Goal: Information Seeking & Learning: Learn about a topic

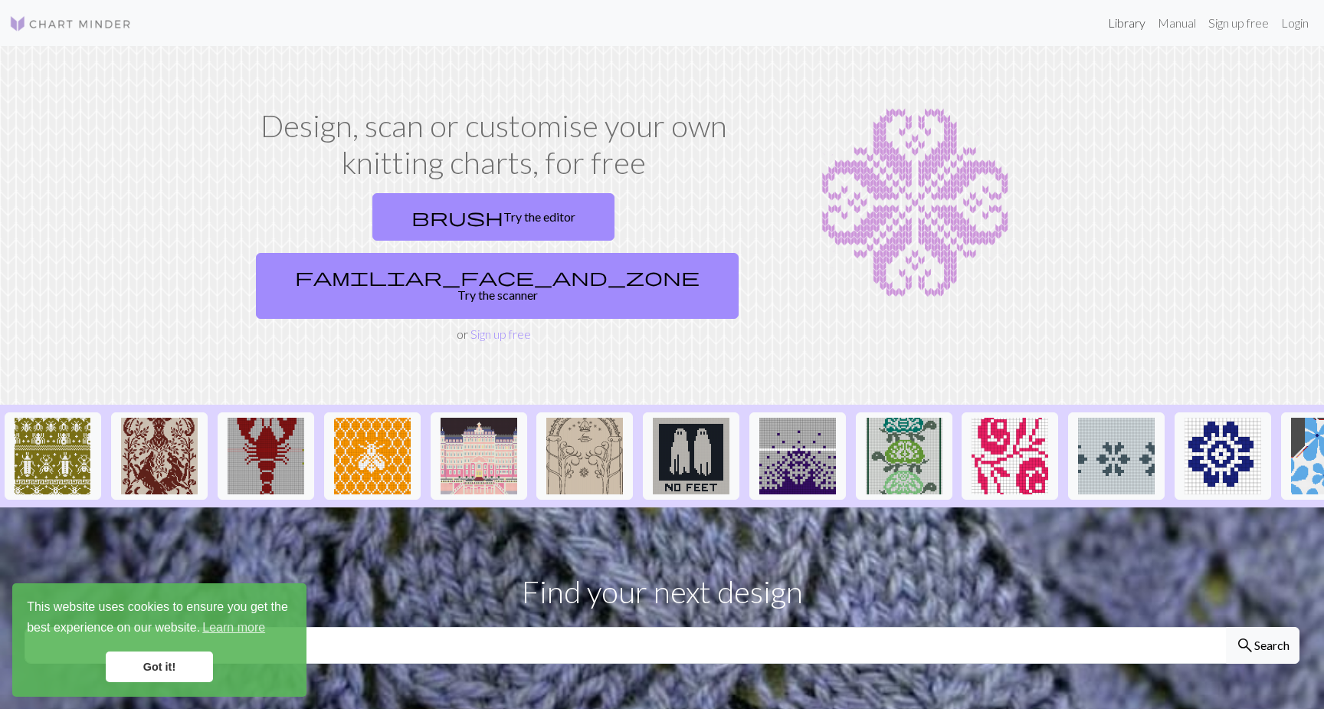
click at [1130, 25] on link "Library" at bounding box center [1127, 23] width 50 height 31
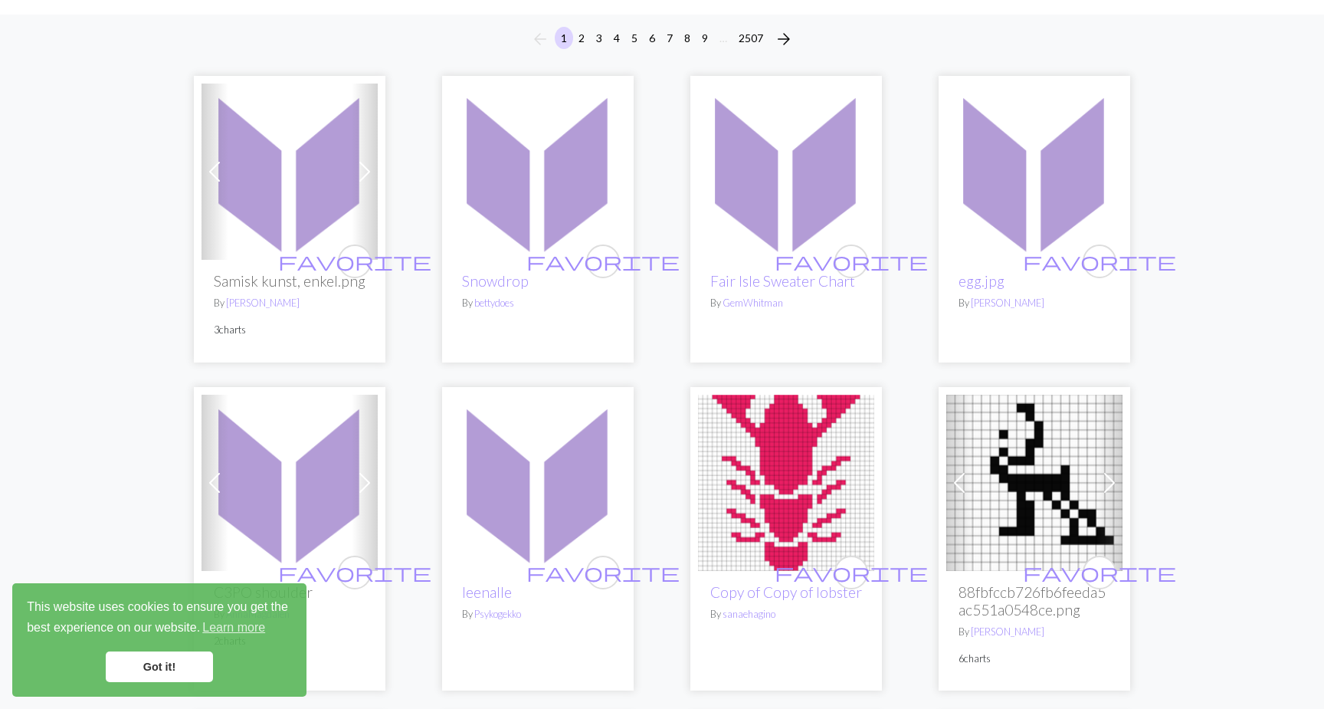
scroll to position [126, 0]
click at [533, 255] on img at bounding box center [538, 170] width 176 height 176
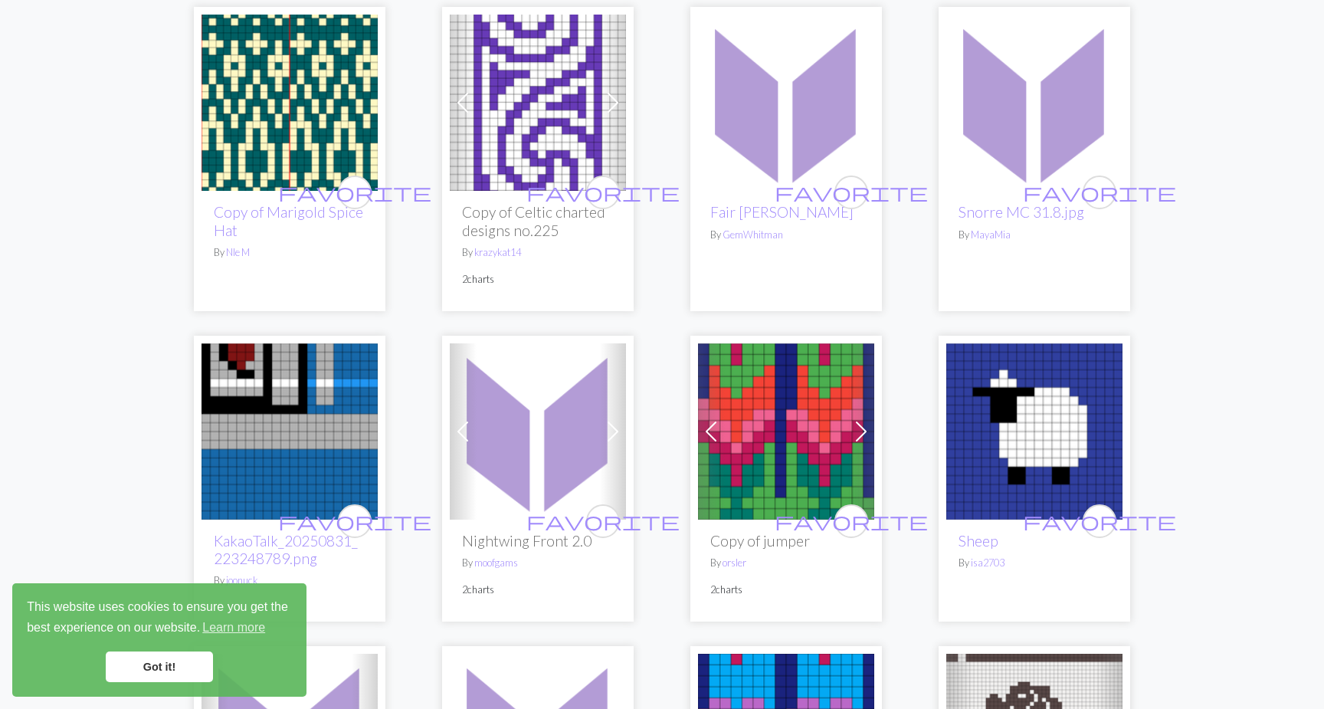
scroll to position [1152, 0]
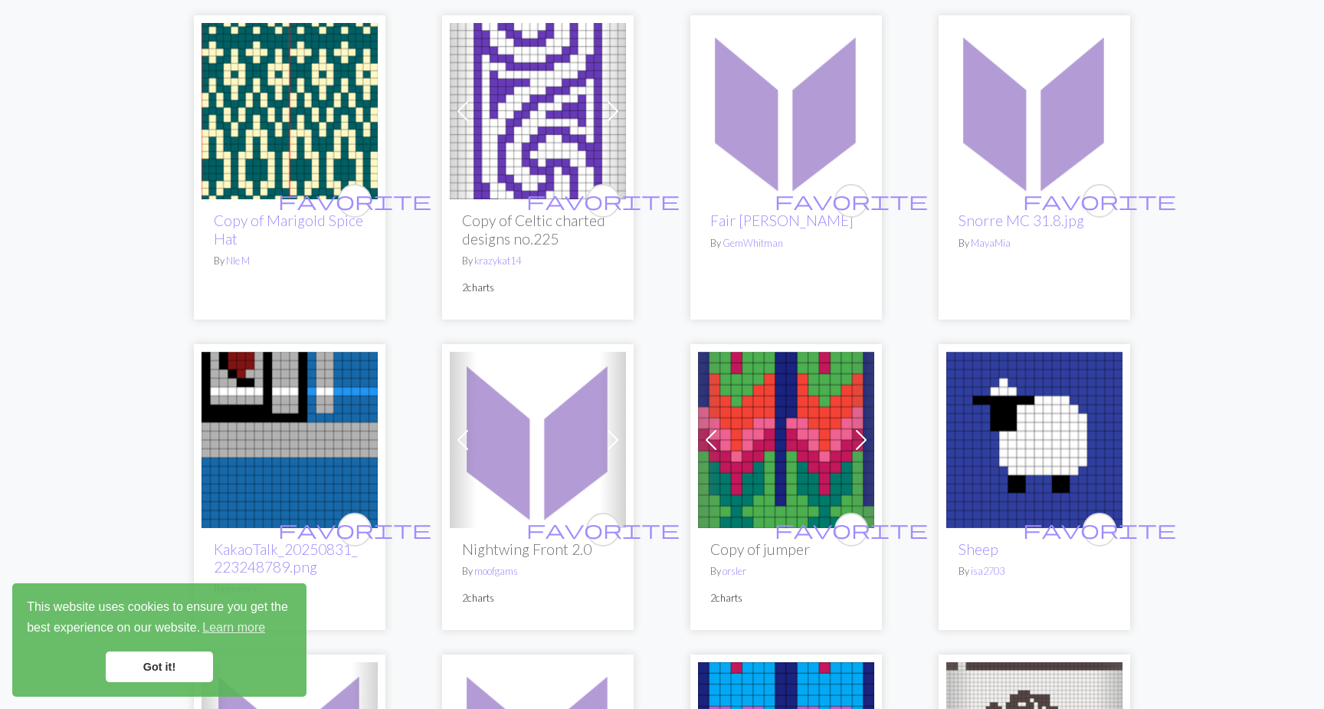
click at [514, 192] on img at bounding box center [538, 111] width 176 height 176
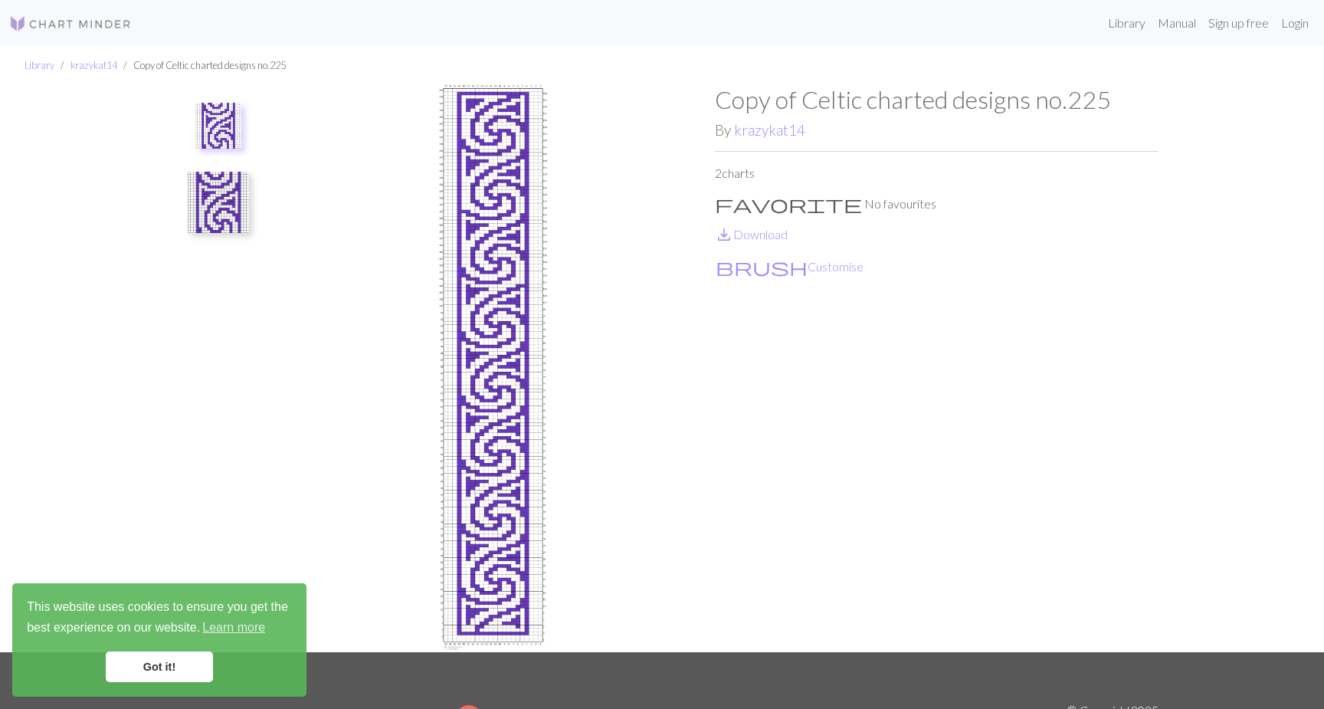
scroll to position [15, 0]
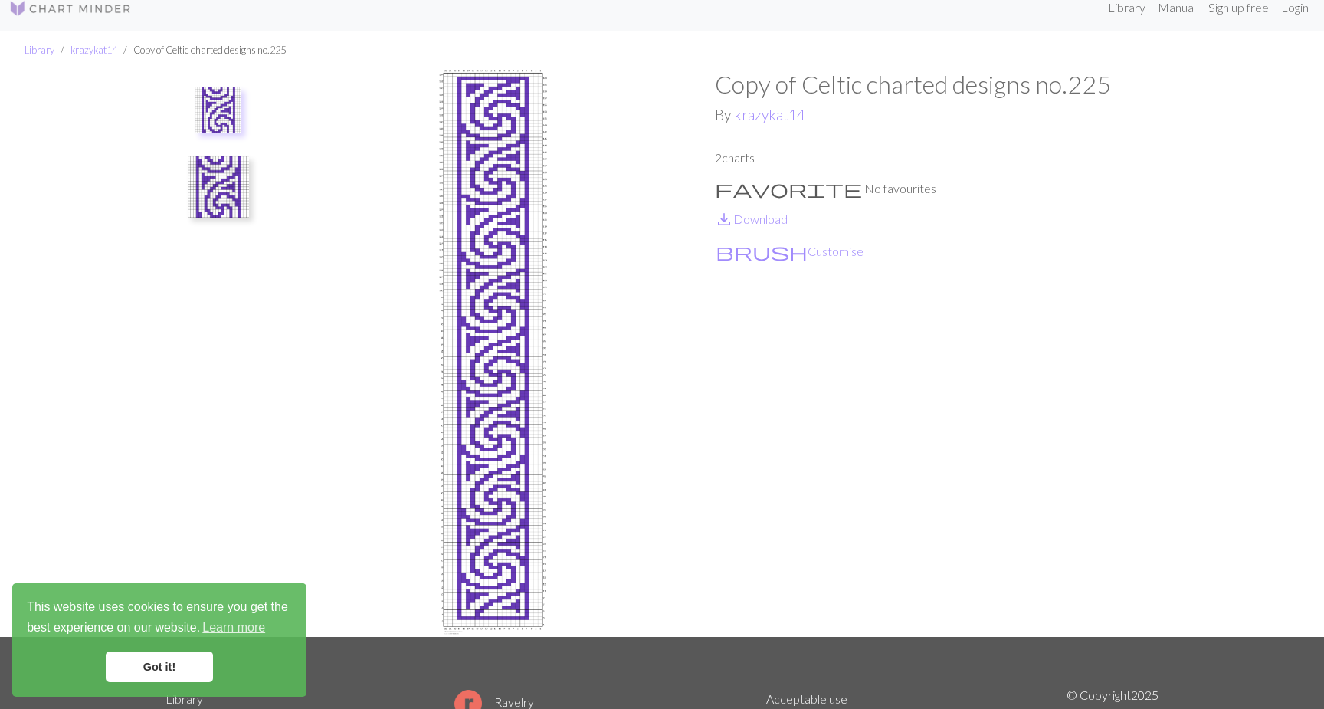
click at [471, 176] on img at bounding box center [493, 353] width 444 height 567
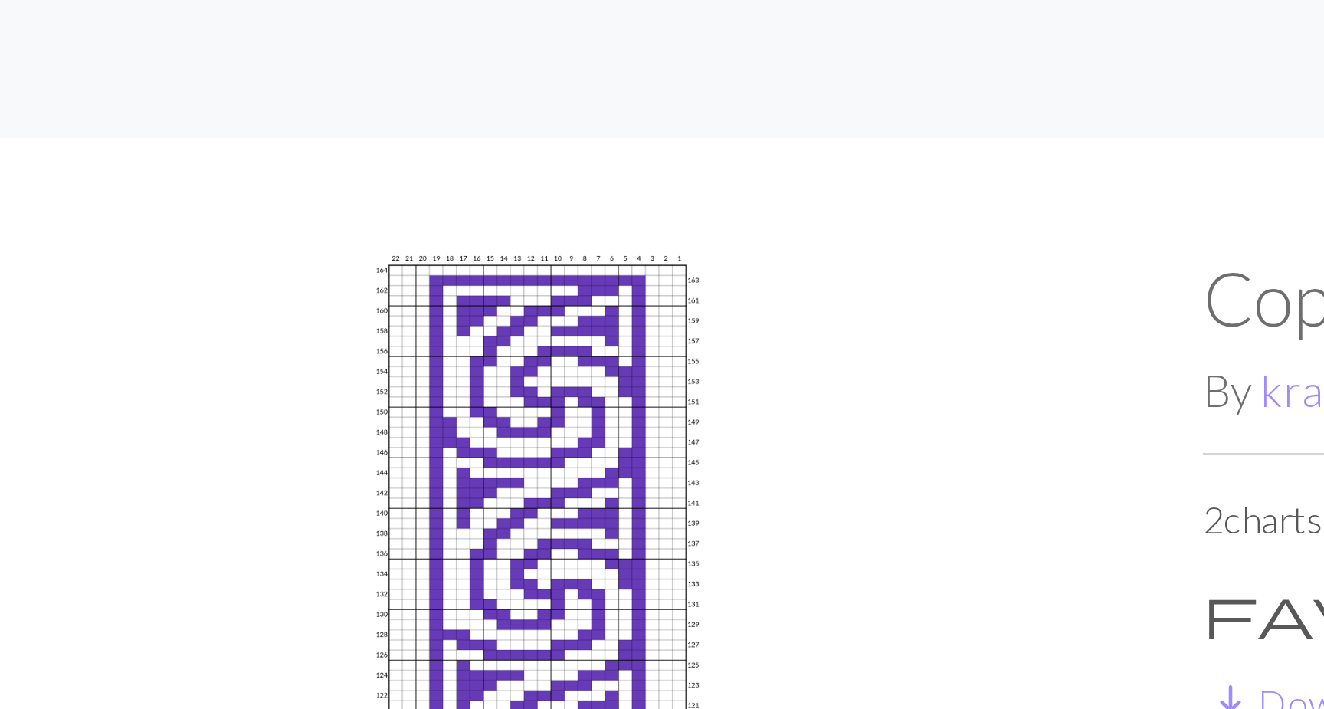
scroll to position [0, 0]
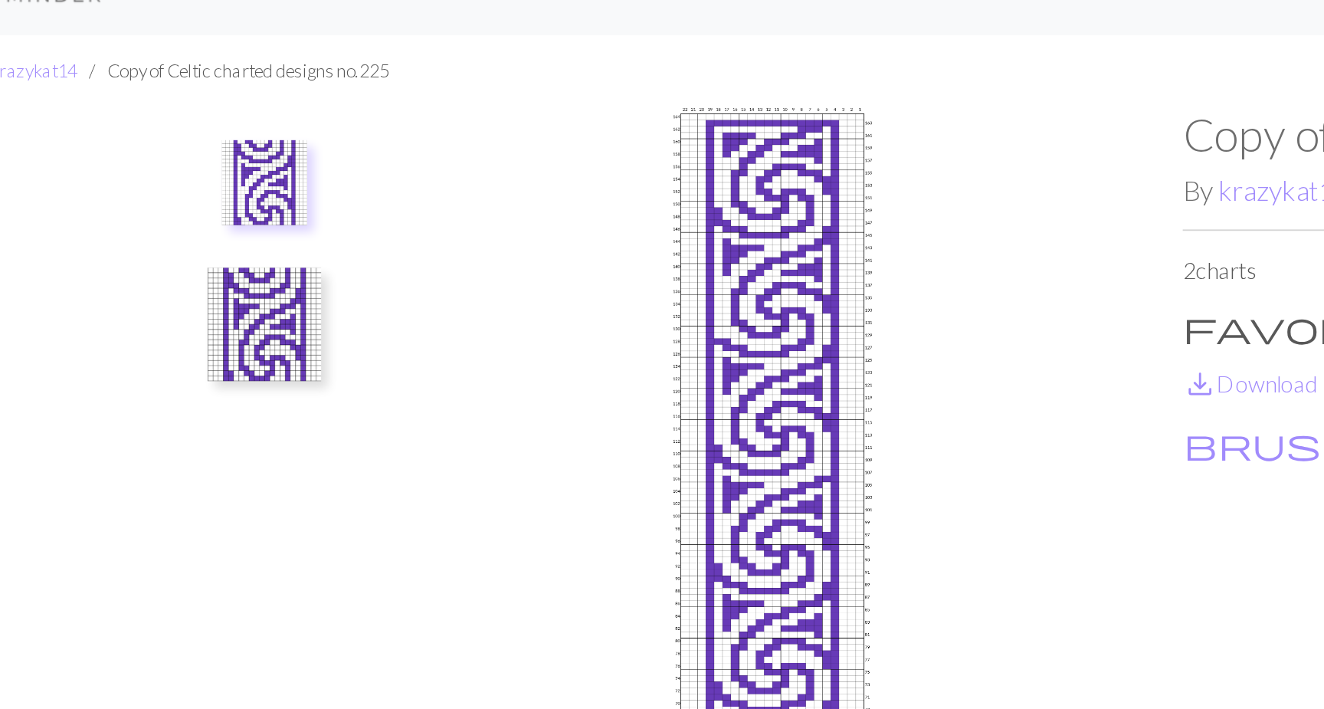
click at [188, 172] on img at bounding box center [218, 202] width 61 height 61
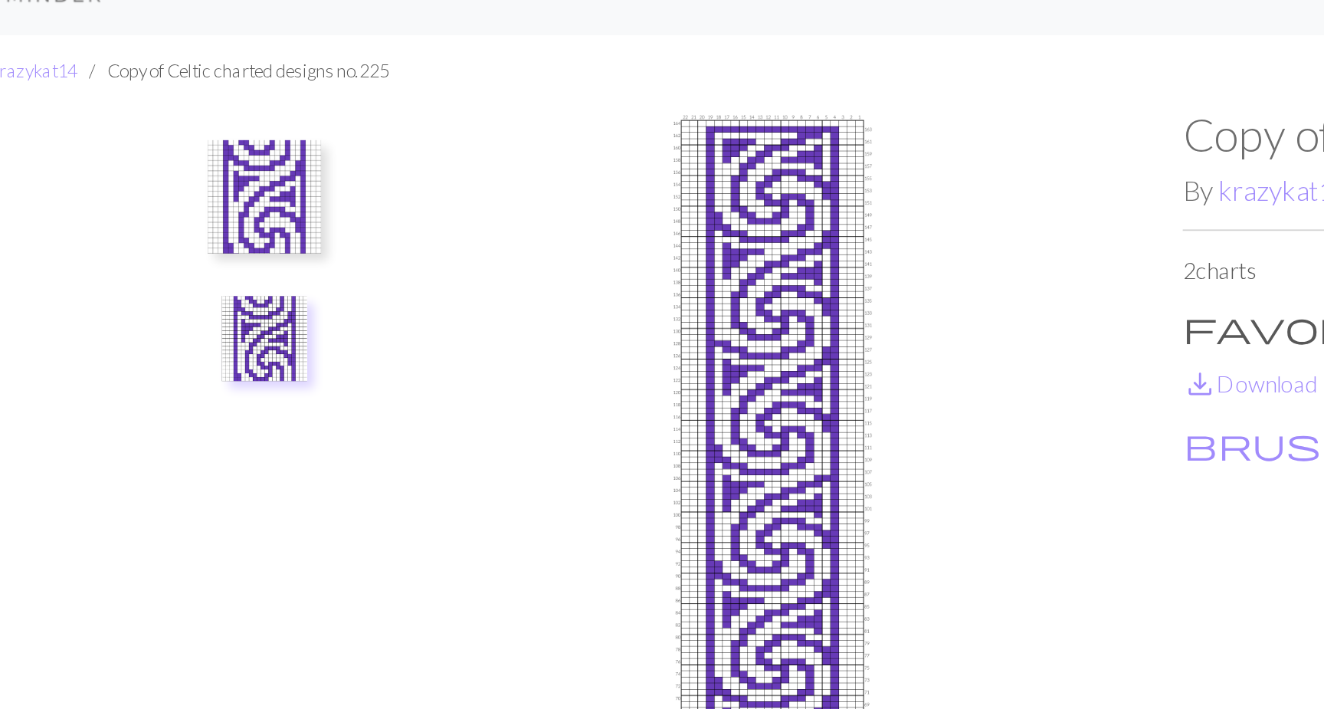
click at [188, 109] on img at bounding box center [218, 133] width 61 height 61
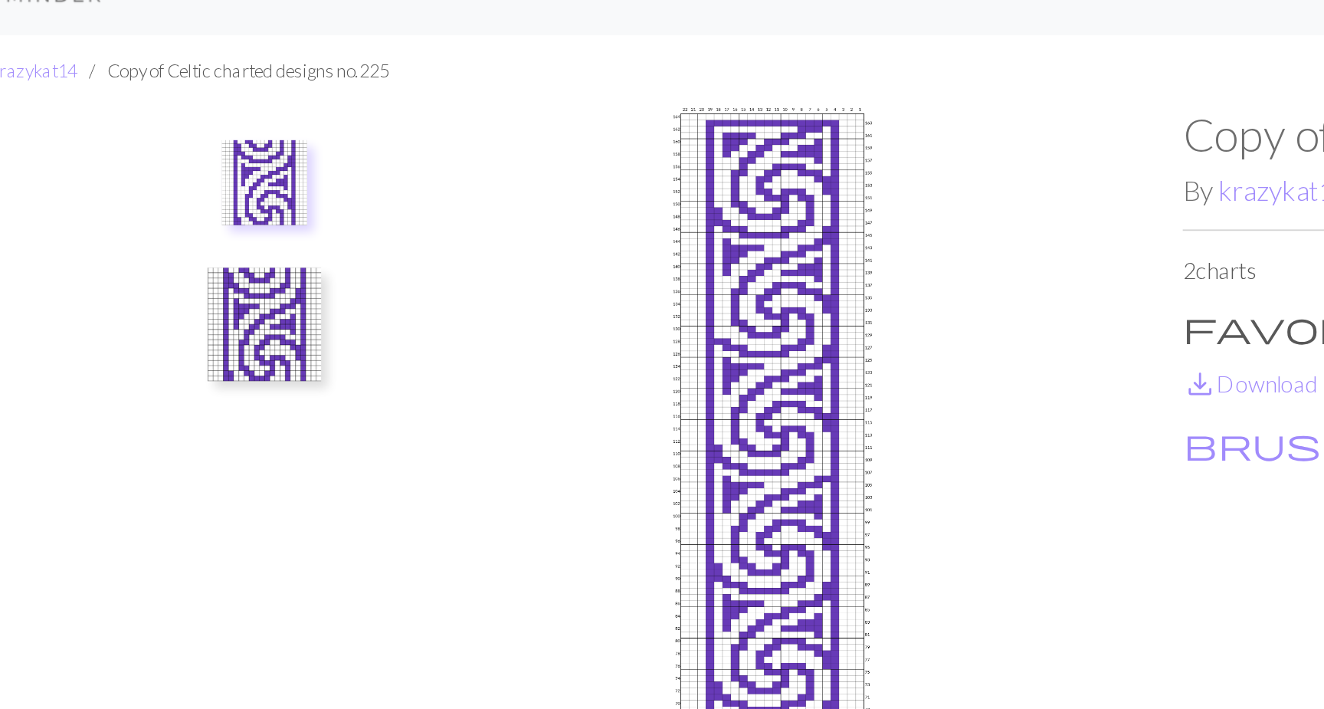
click at [188, 172] on img at bounding box center [218, 202] width 61 height 61
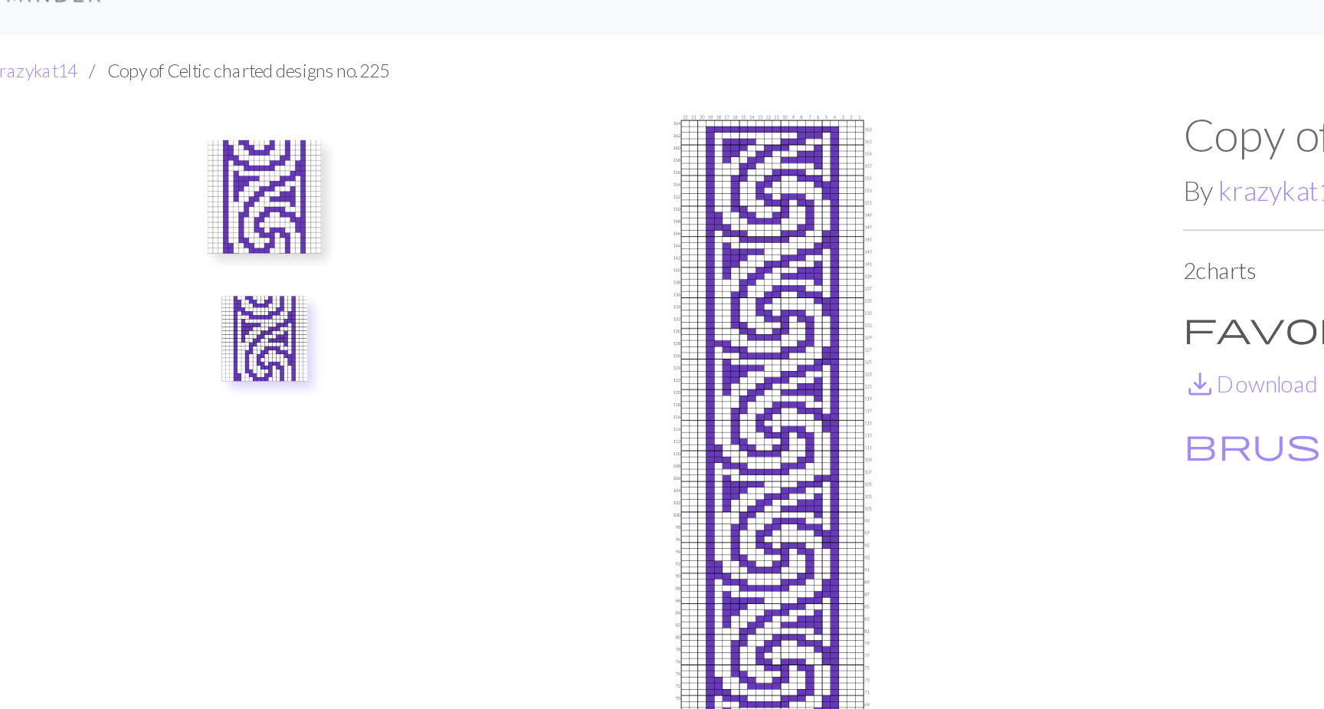
click at [188, 103] on img at bounding box center [218, 133] width 61 height 61
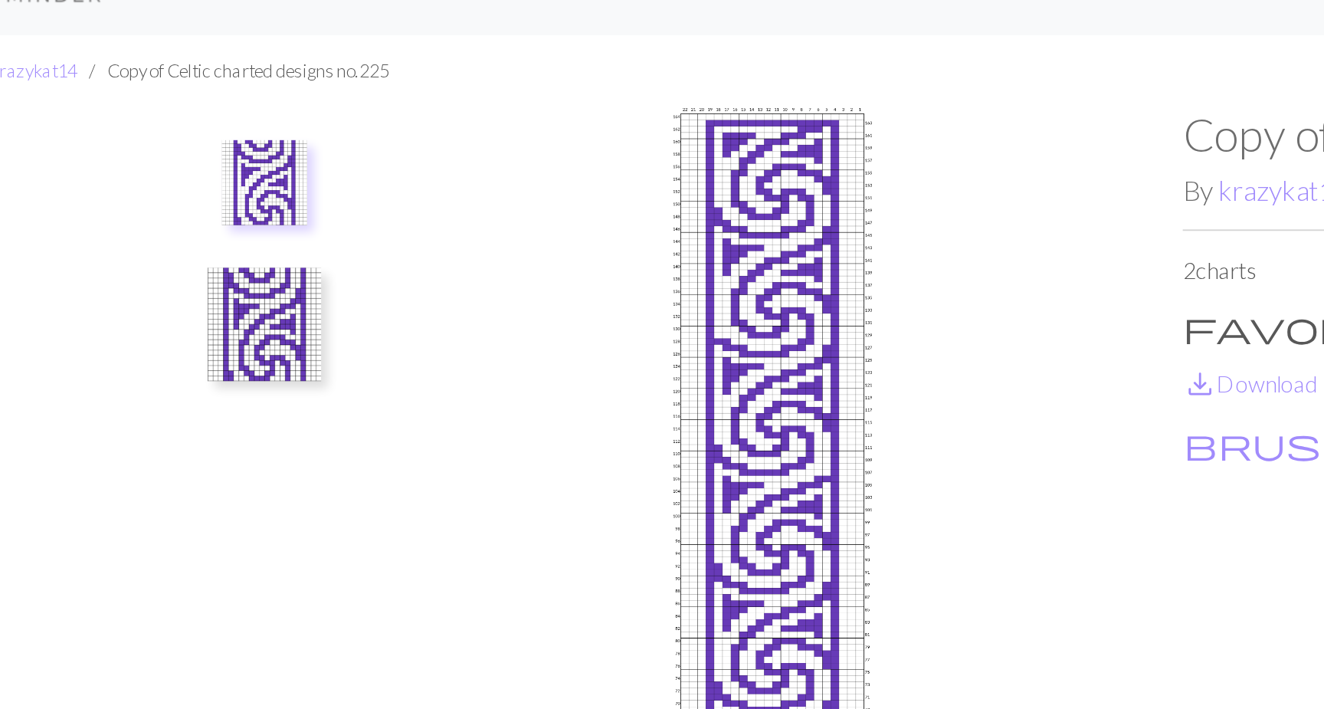
click at [188, 172] on img at bounding box center [218, 202] width 61 height 61
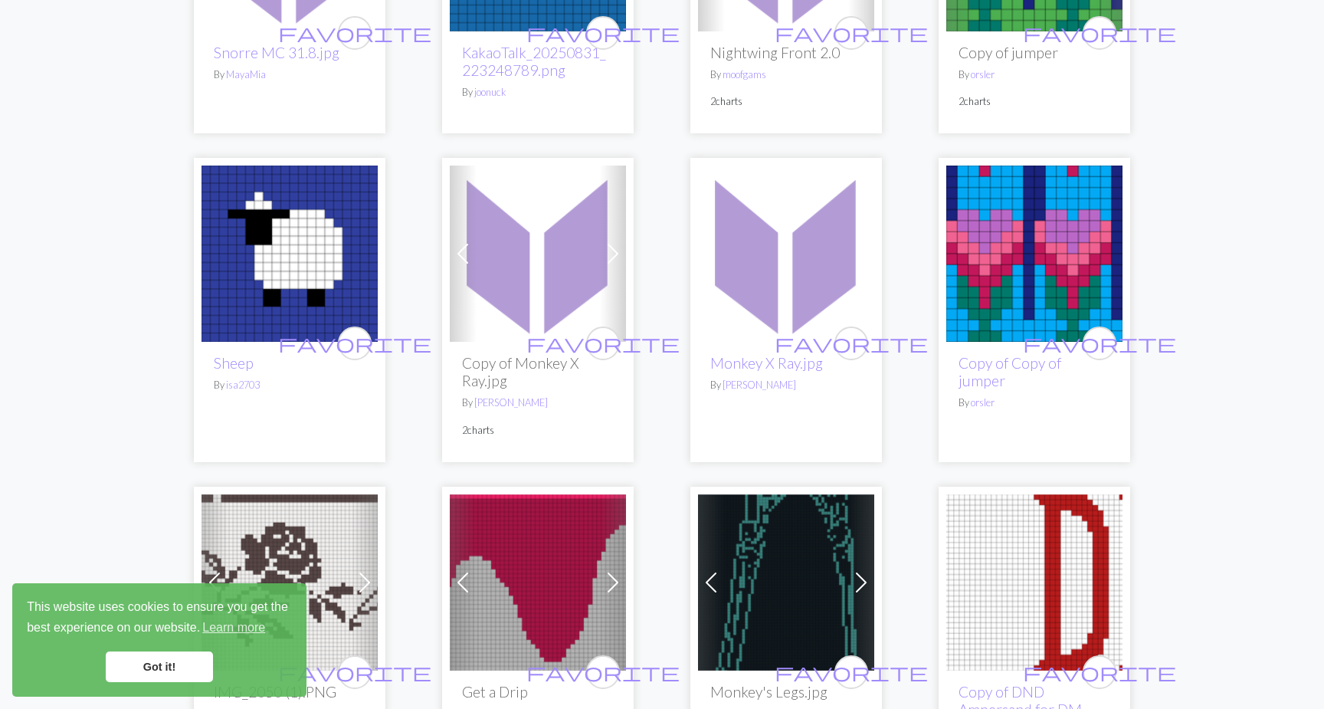
scroll to position [1655, 0]
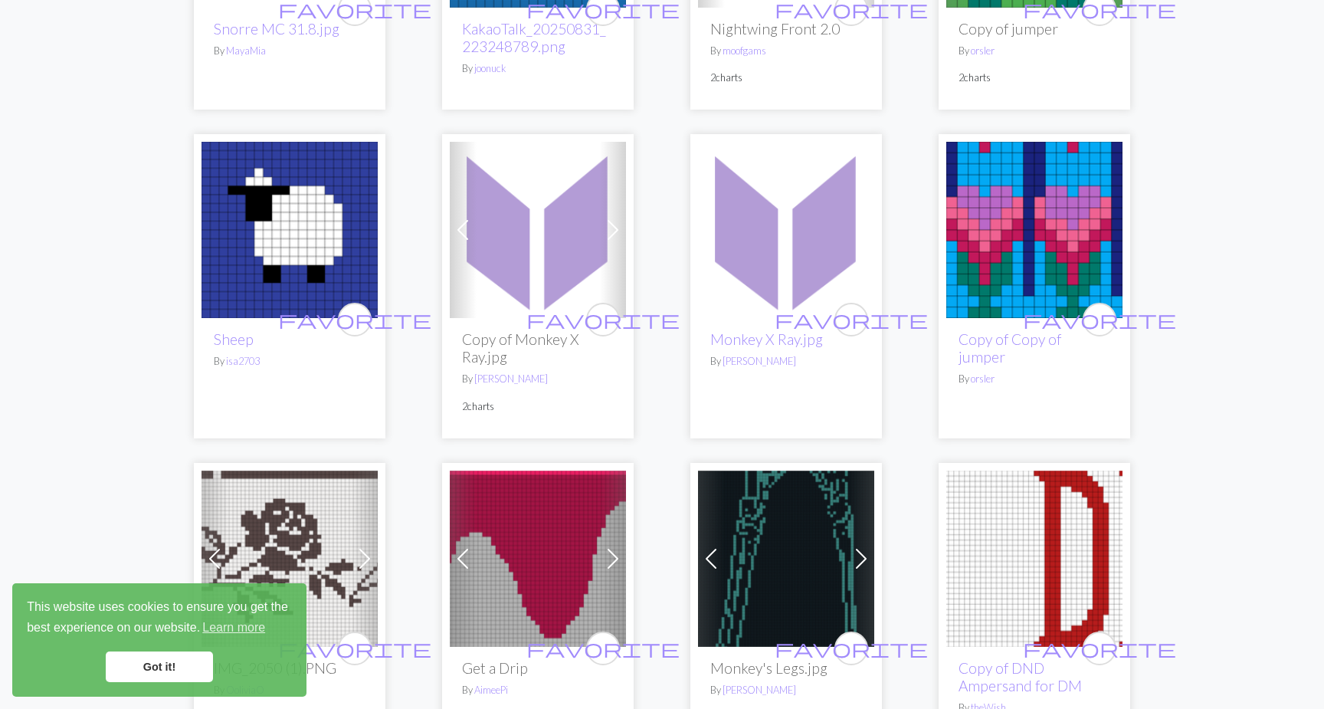
click at [307, 281] on img at bounding box center [290, 230] width 176 height 176
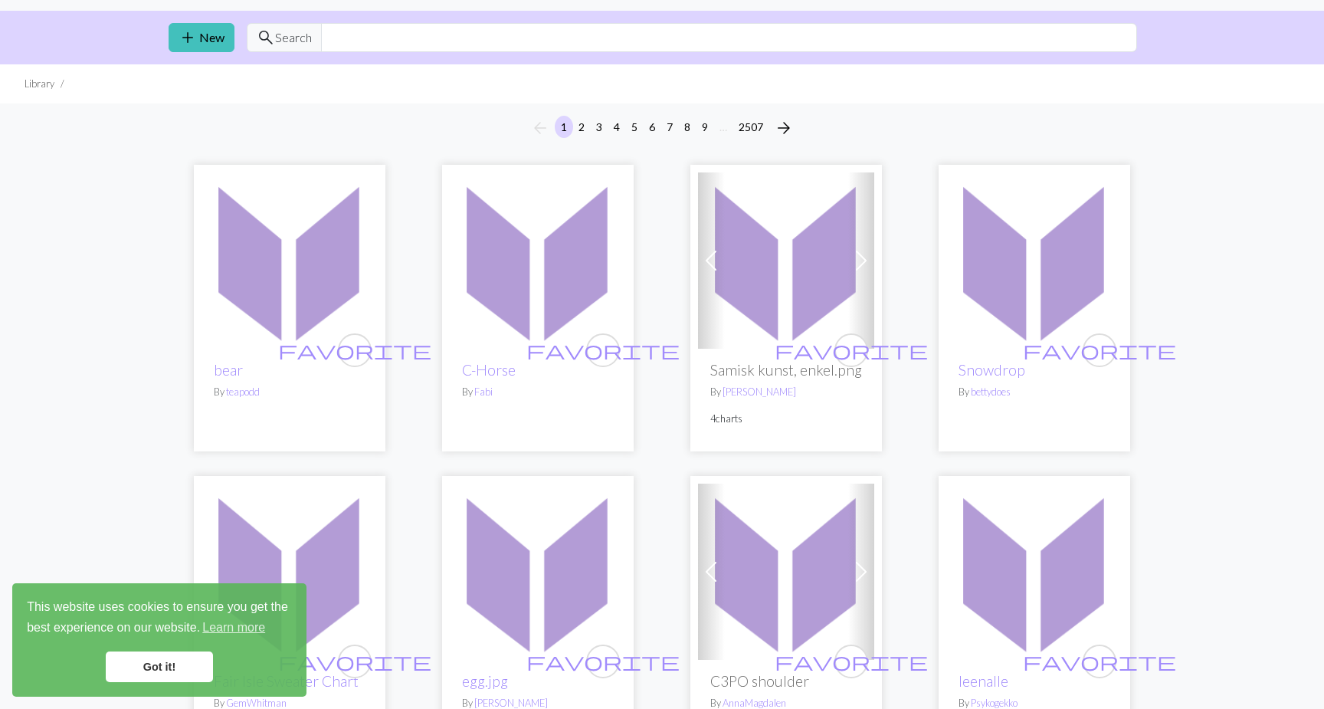
scroll to position [41, 0]
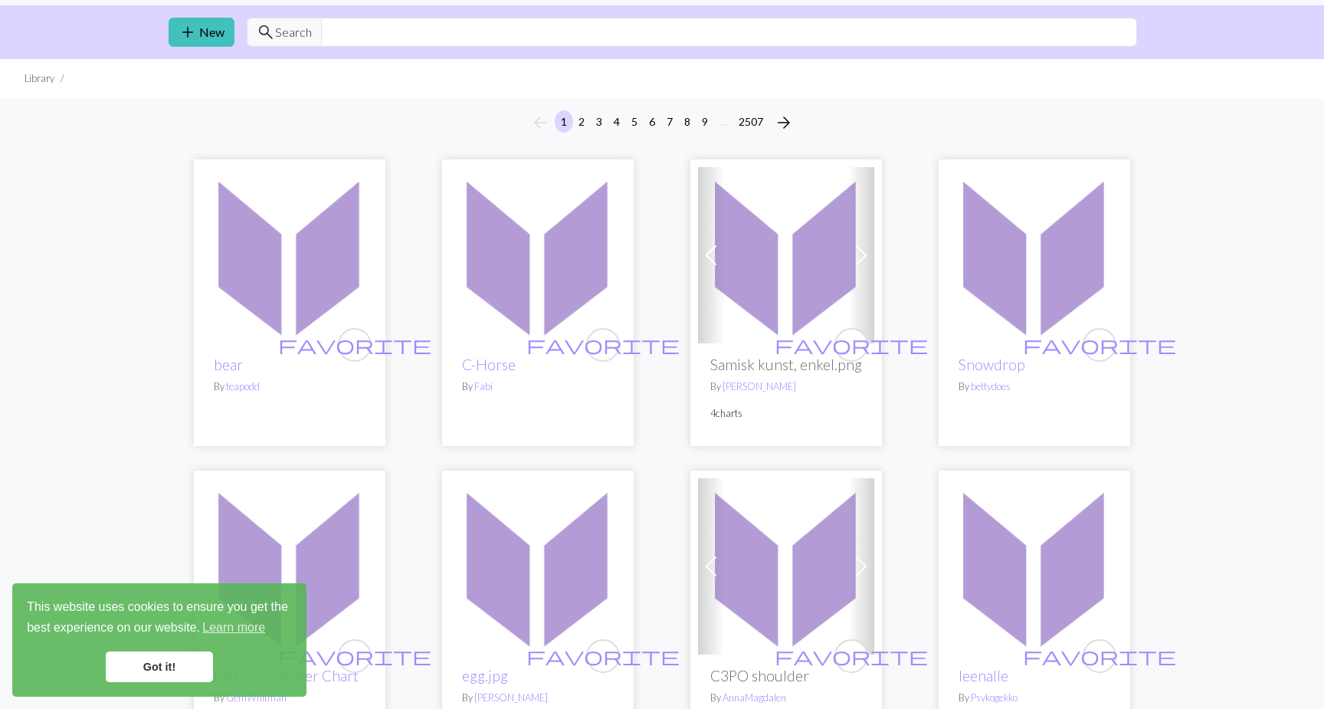
click at [612, 125] on button "4" at bounding box center [617, 121] width 18 height 22
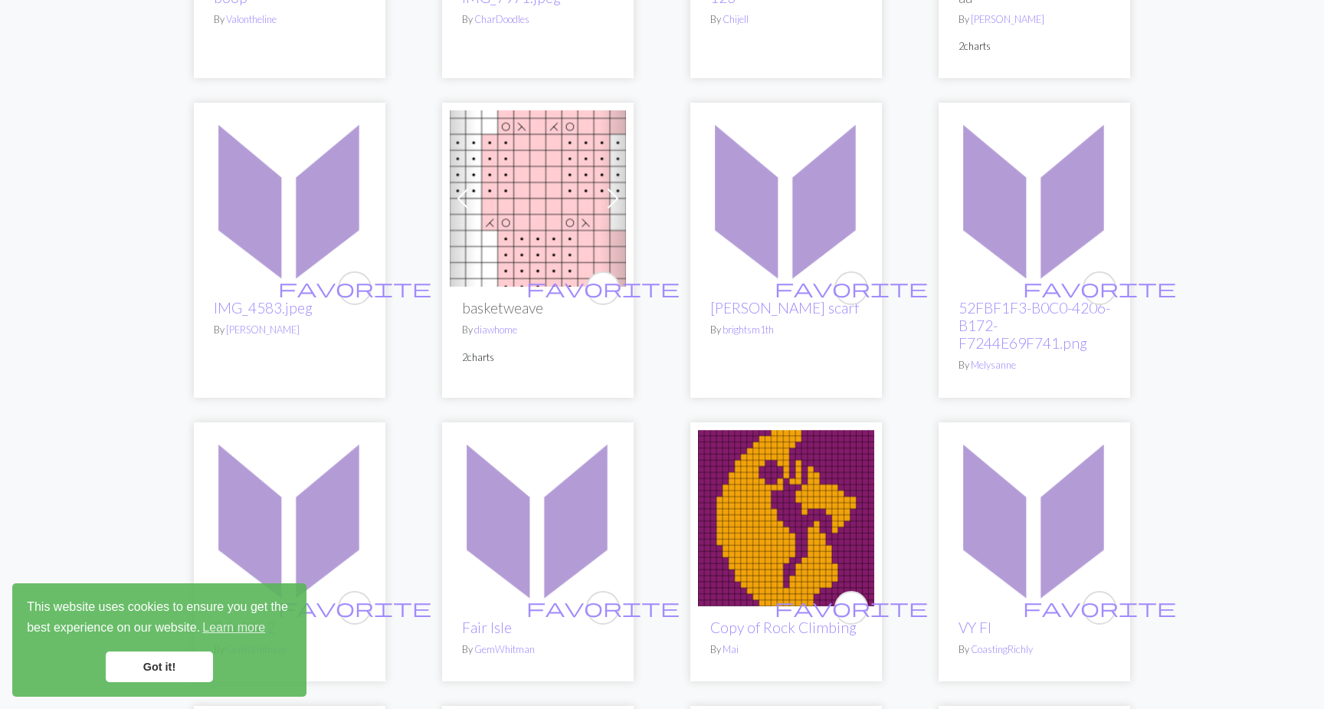
scroll to position [1012, 0]
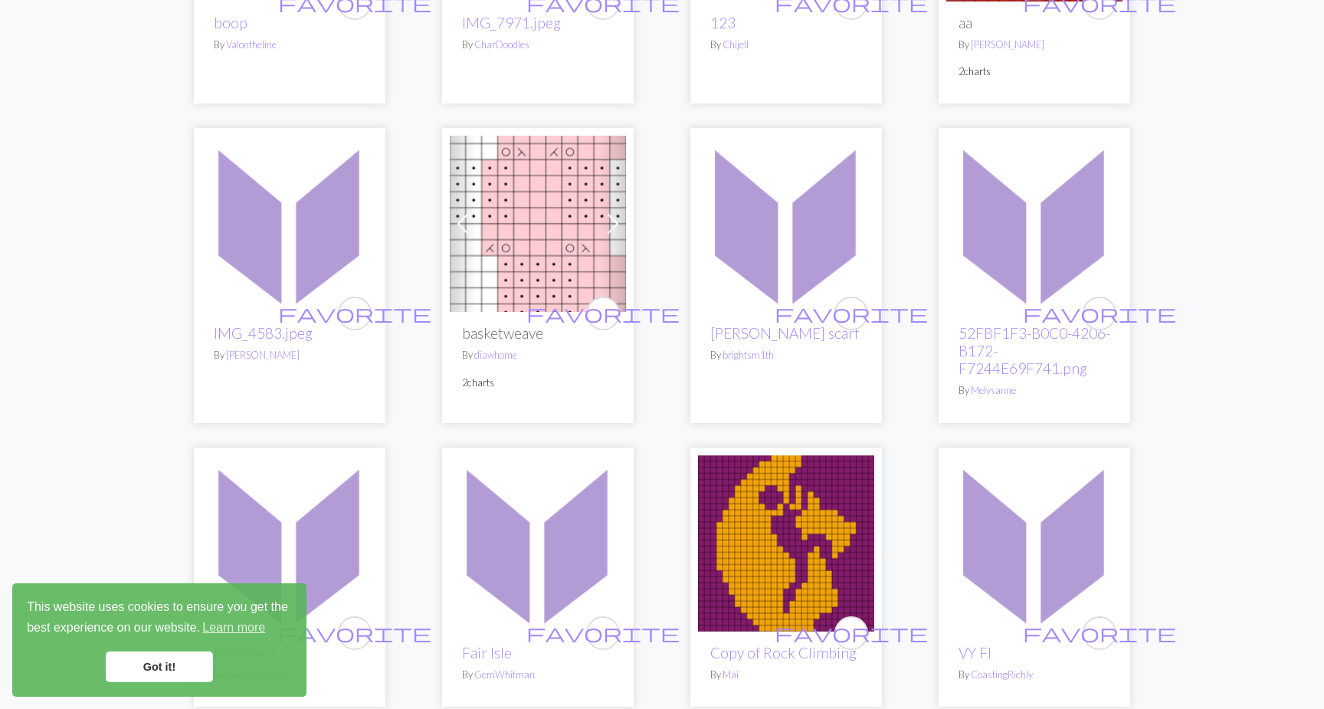
click at [540, 206] on img at bounding box center [538, 224] width 176 height 176
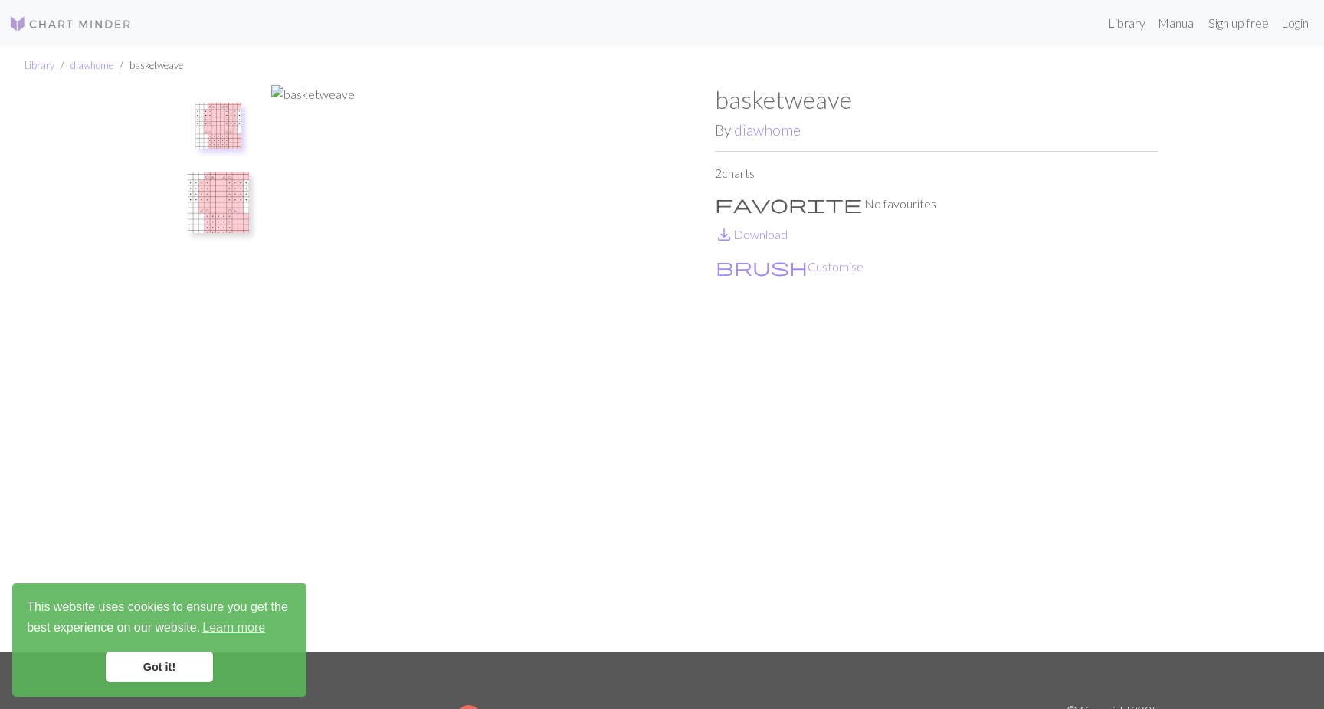
click at [239, 201] on img at bounding box center [218, 202] width 61 height 61
click at [228, 150] on img at bounding box center [218, 133] width 61 height 61
click at [227, 192] on img at bounding box center [218, 202] width 61 height 61
click at [222, 140] on img at bounding box center [218, 133] width 61 height 61
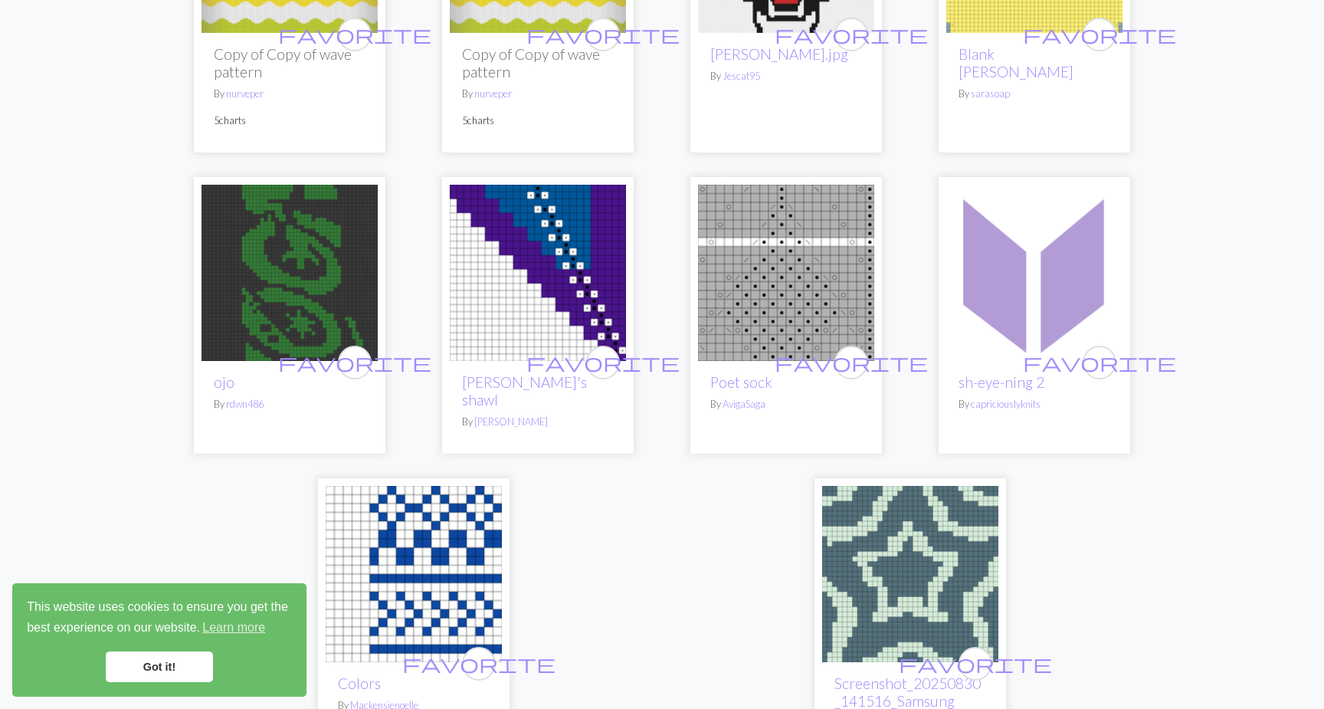
scroll to position [3533, 0]
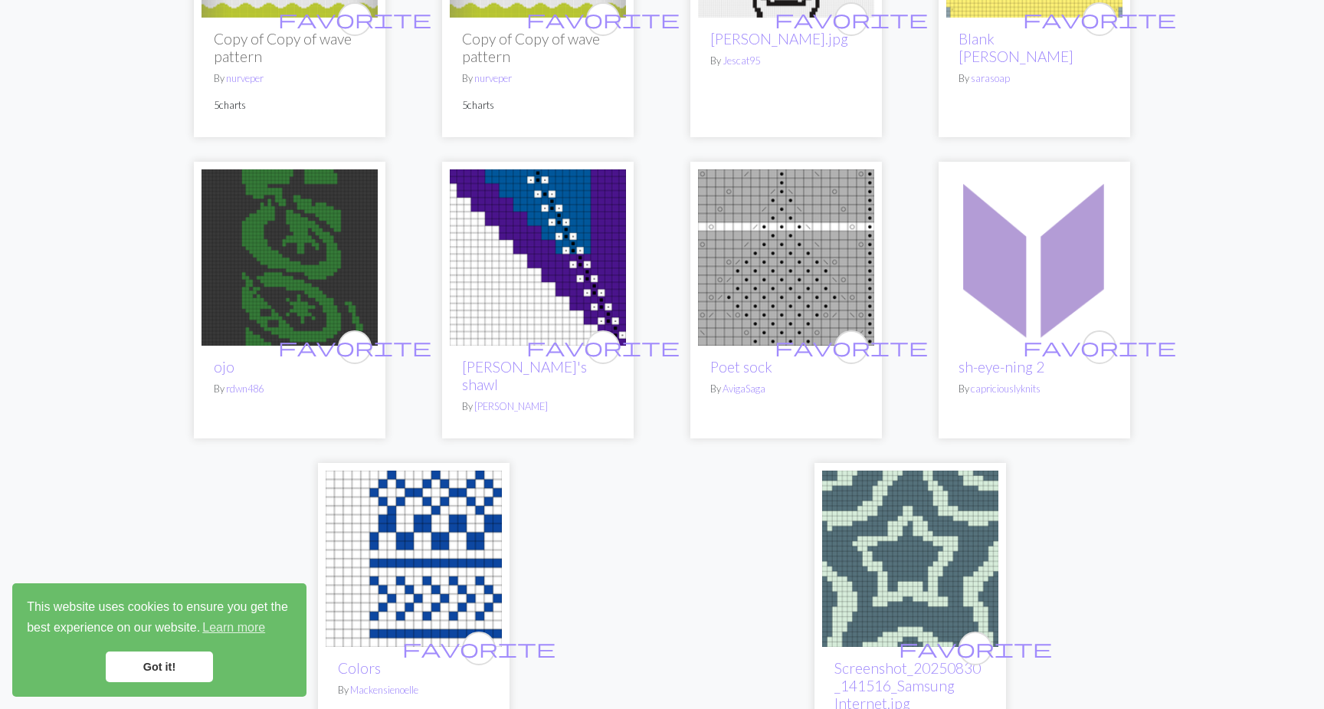
click at [758, 297] on img at bounding box center [786, 257] width 176 height 176
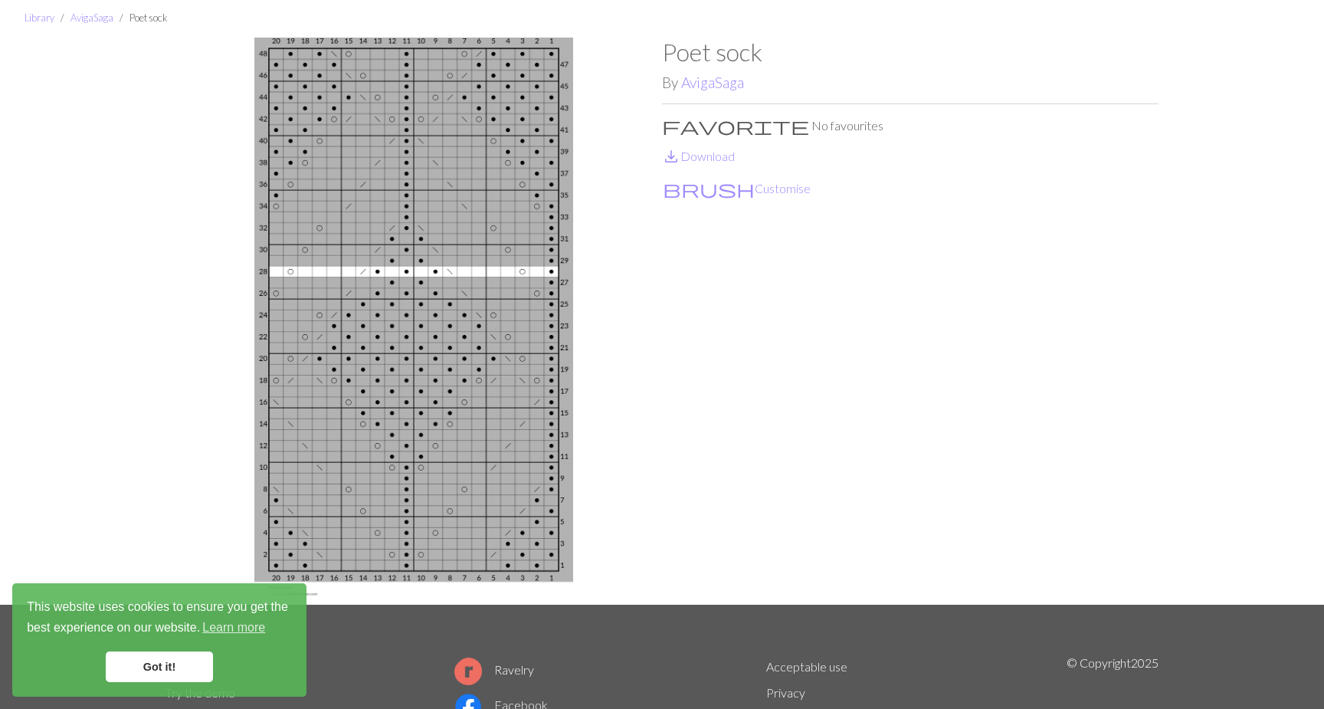
scroll to position [52, 0]
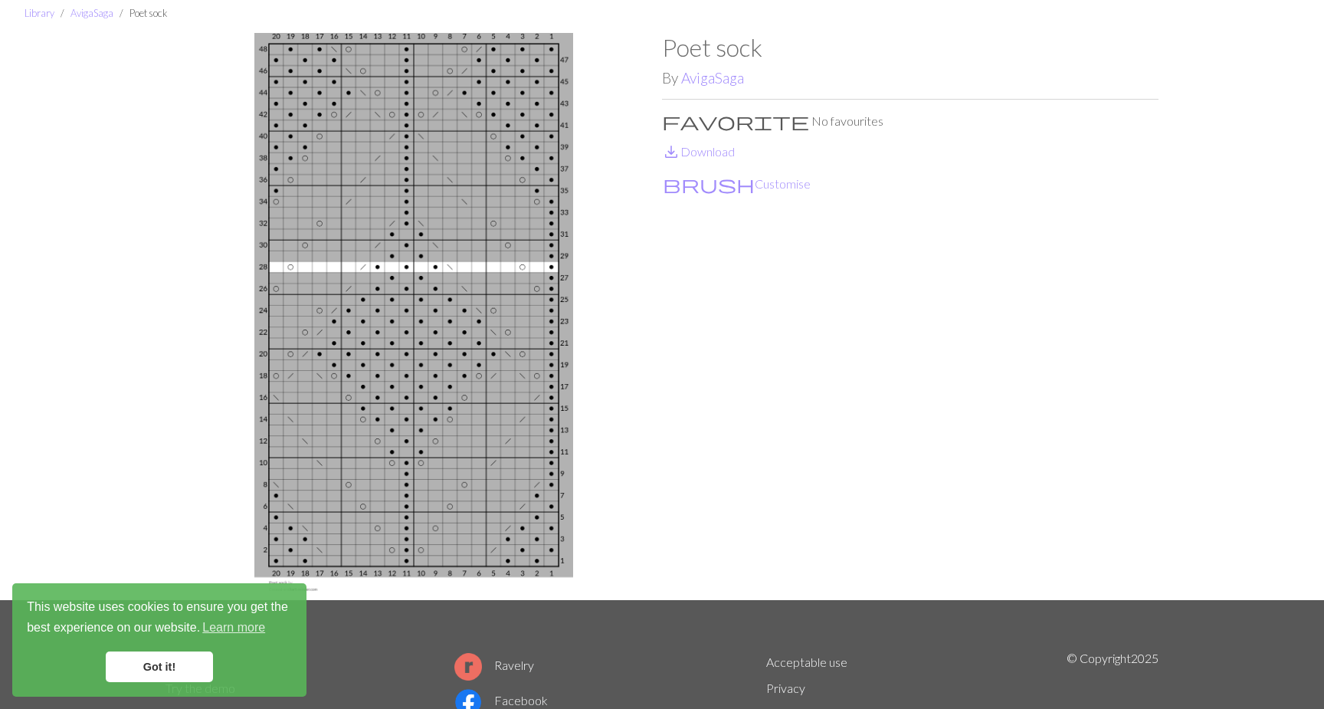
click at [481, 407] on img at bounding box center [414, 316] width 497 height 567
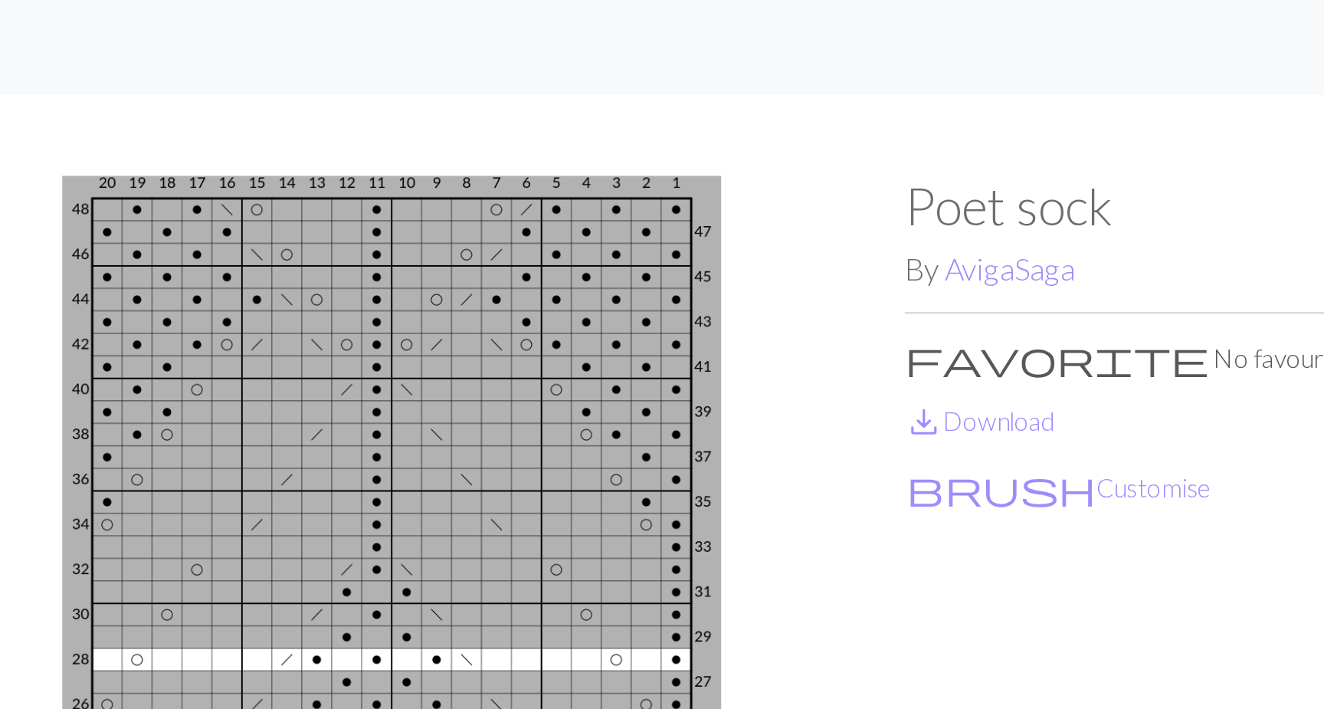
scroll to position [0, 0]
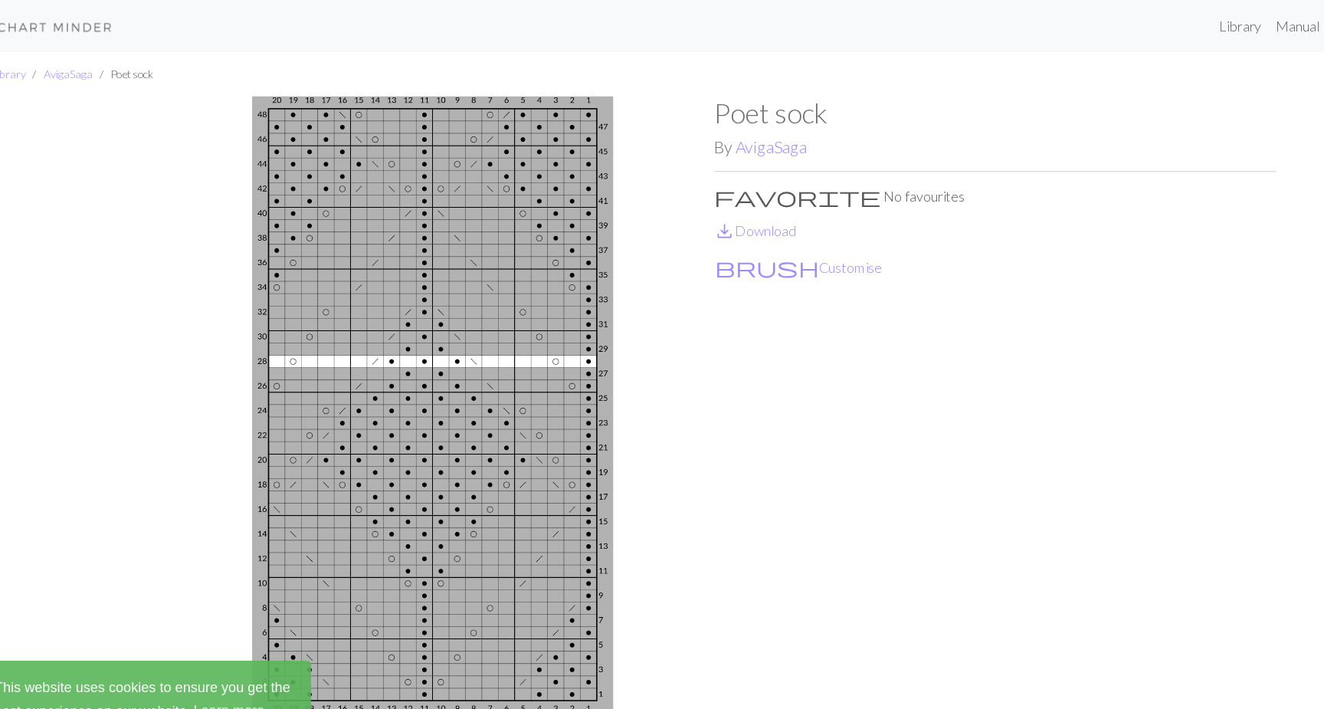
click at [412, 402] on img at bounding box center [414, 368] width 497 height 567
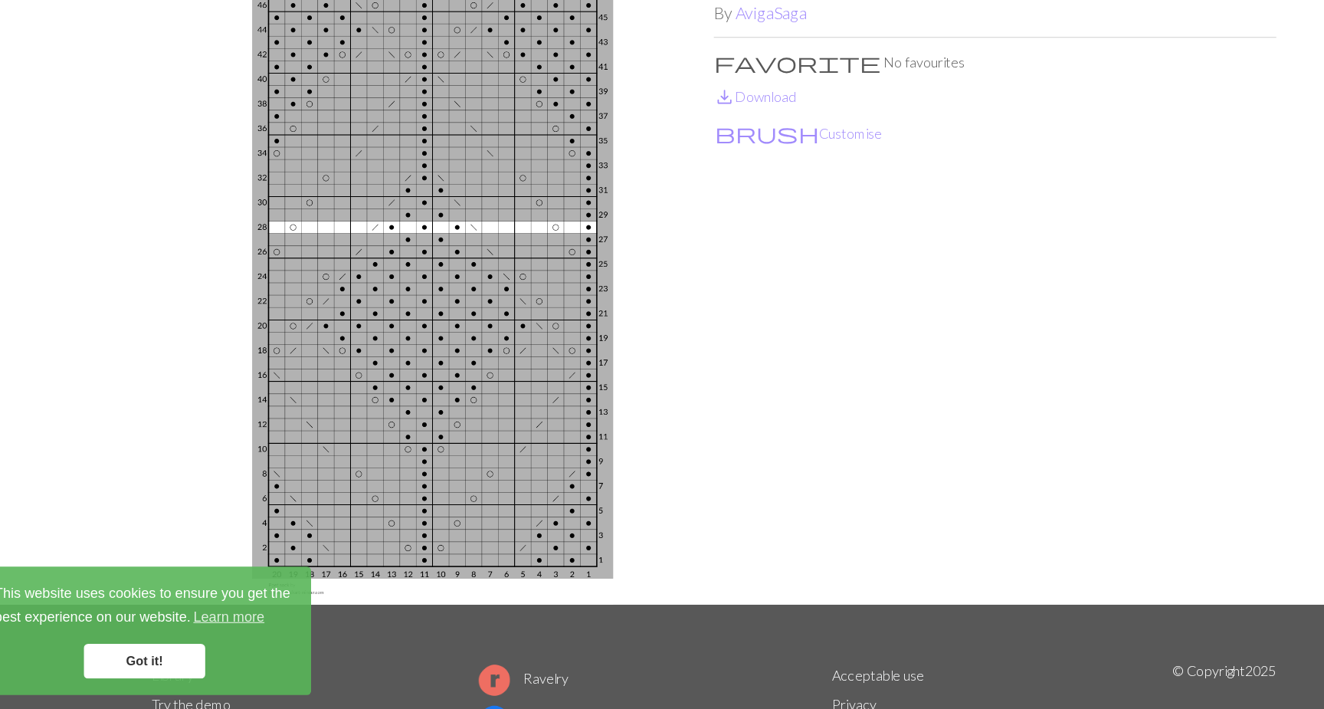
scroll to position [51, 0]
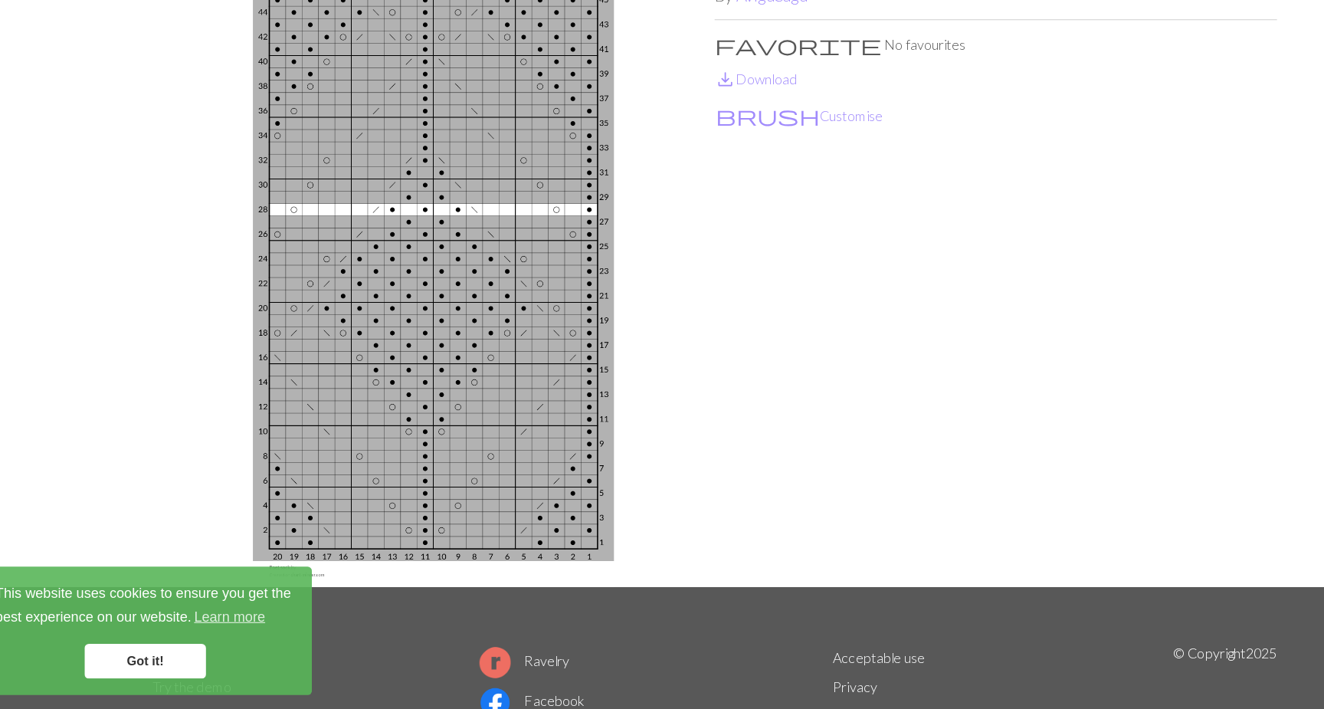
click at [150, 651] on link "Got it!" at bounding box center [159, 666] width 107 height 31
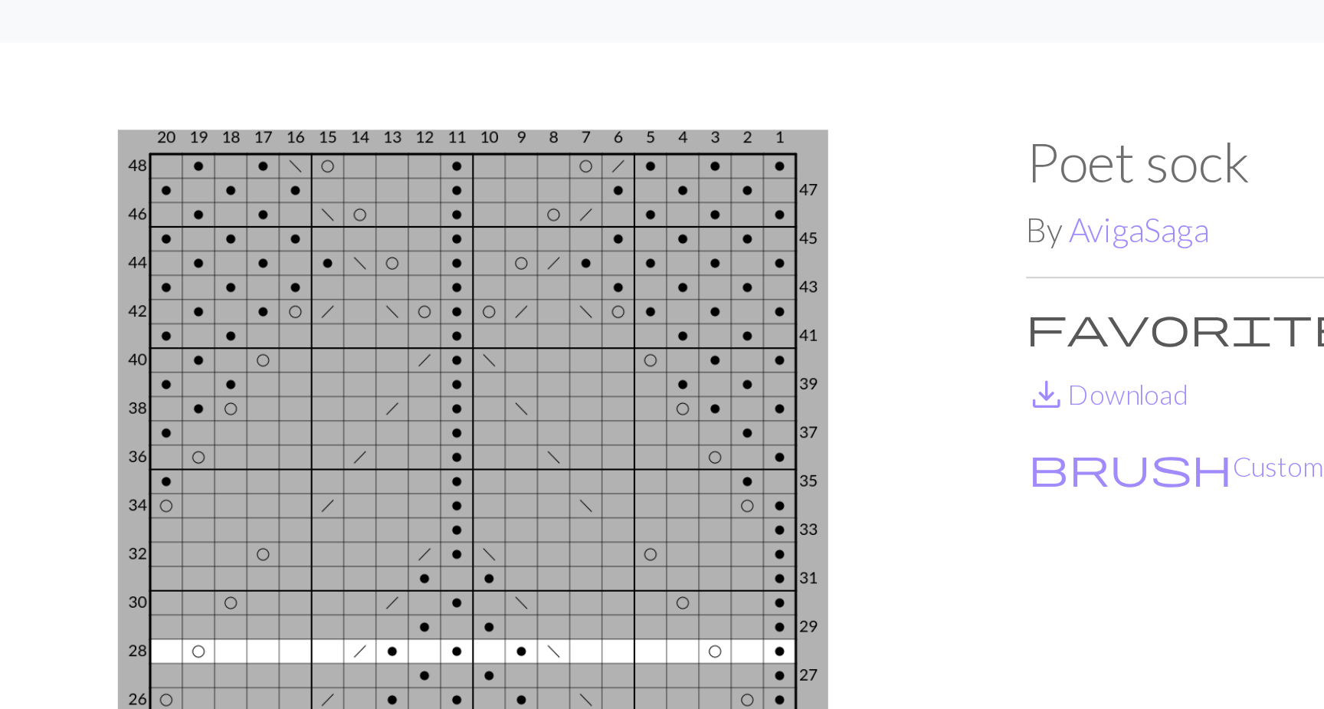
scroll to position [26, 0]
click at [662, 210] on button "brush Customise" at bounding box center [736, 210] width 149 height 20
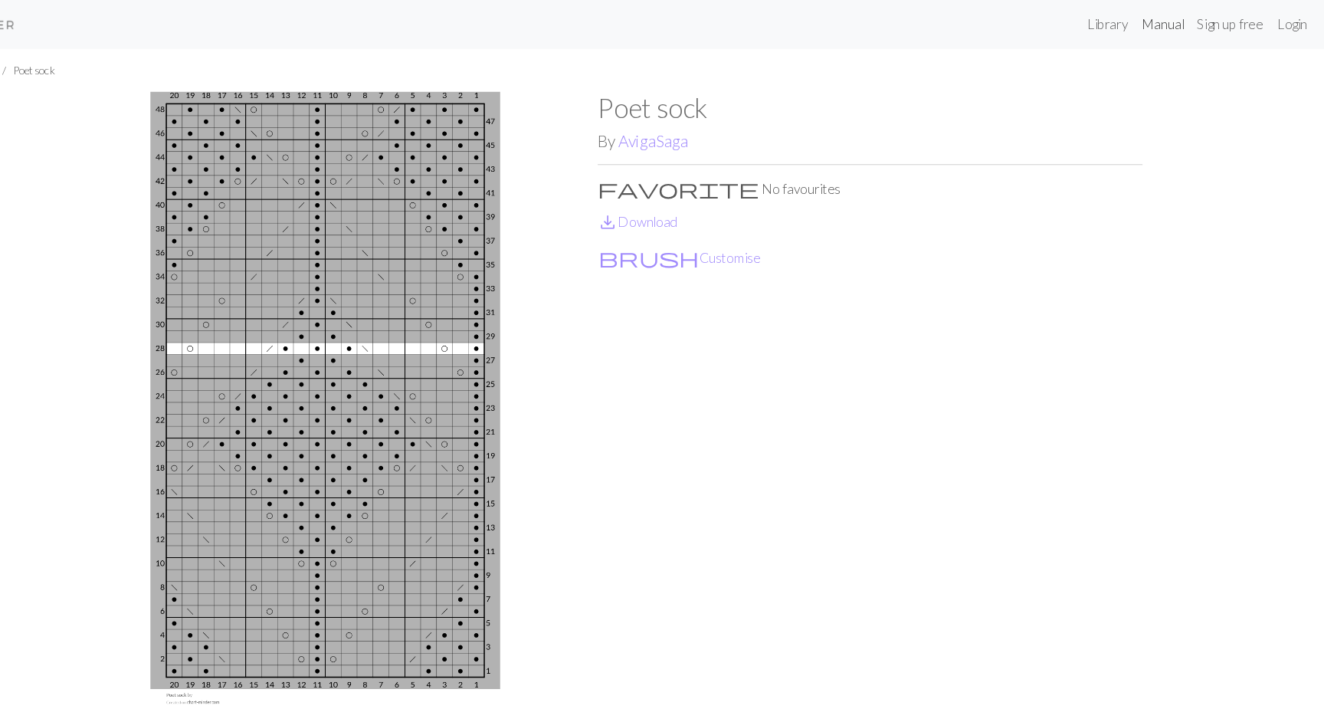
click at [1152, 22] on link "Manual" at bounding box center [1177, 23] width 51 height 31
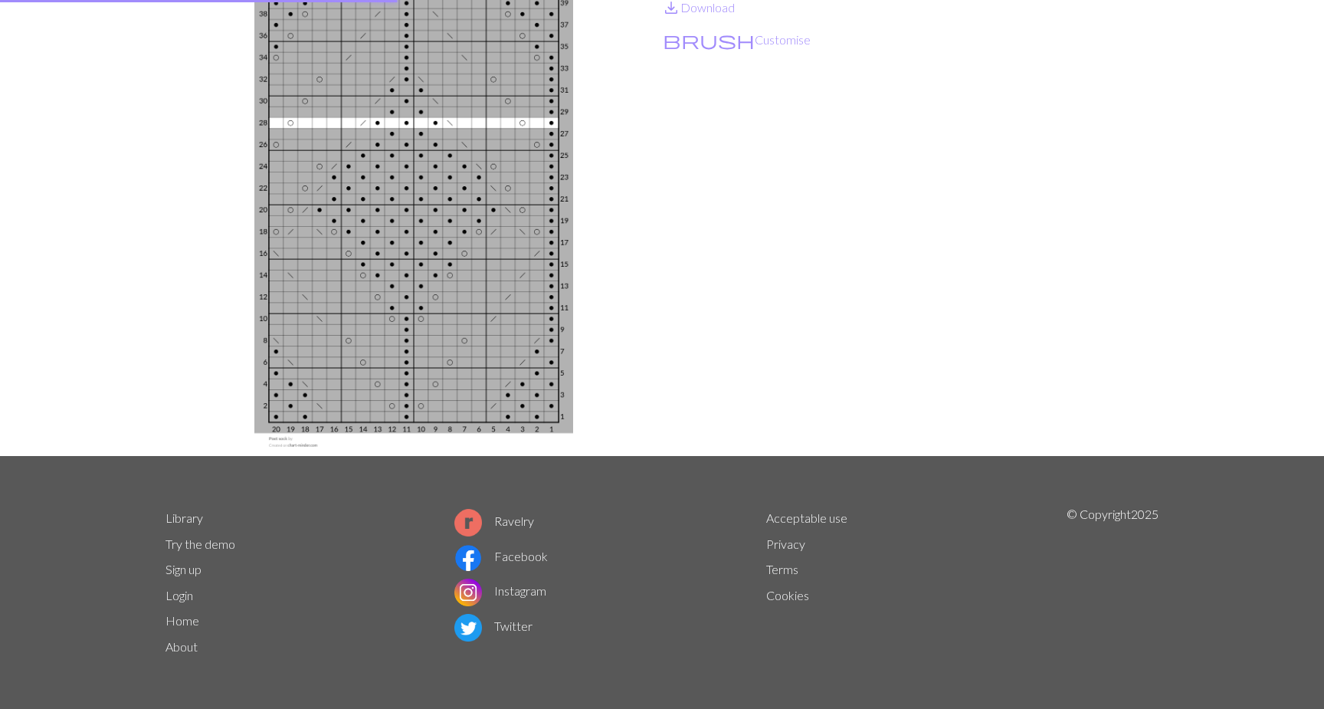
scroll to position [41, 0]
